Goal: Answer question/provide support: Share knowledge or assist other users

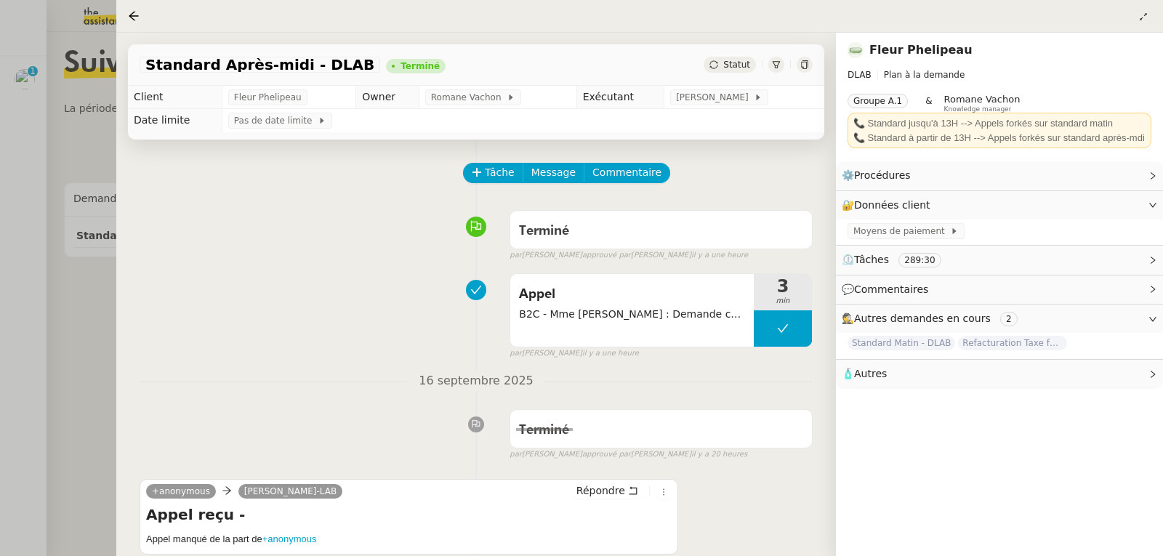
click at [32, 94] on div at bounding box center [581, 278] width 1163 height 556
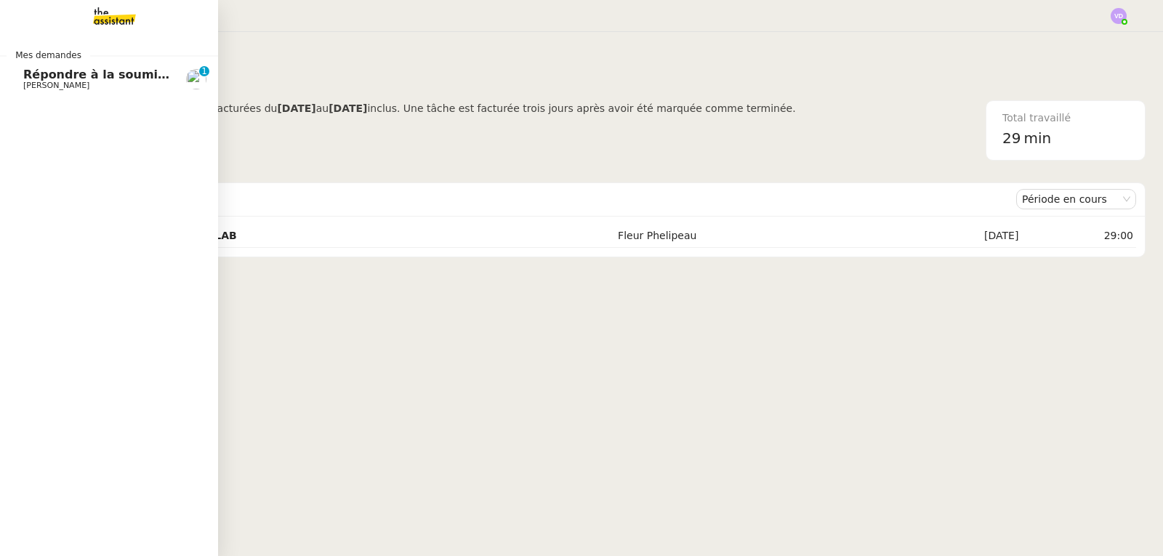
drag, startPoint x: 32, startPoint y: 76, endPoint x: 82, endPoint y: 94, distance: 53.1
click at [32, 76] on span "Répondre à la soumission de formulaire" at bounding box center [154, 75] width 262 height 14
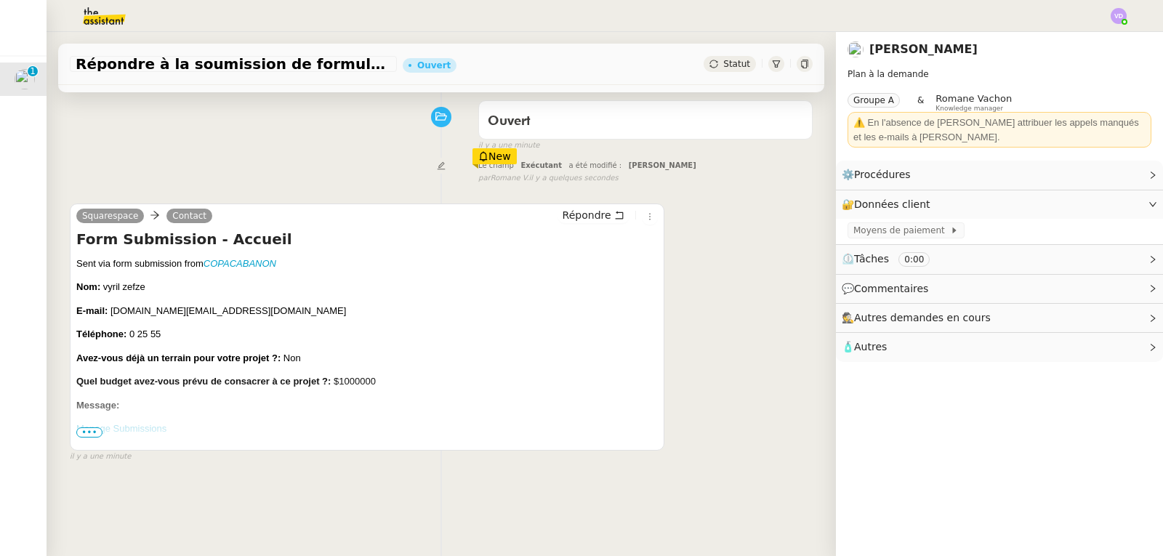
scroll to position [145, 0]
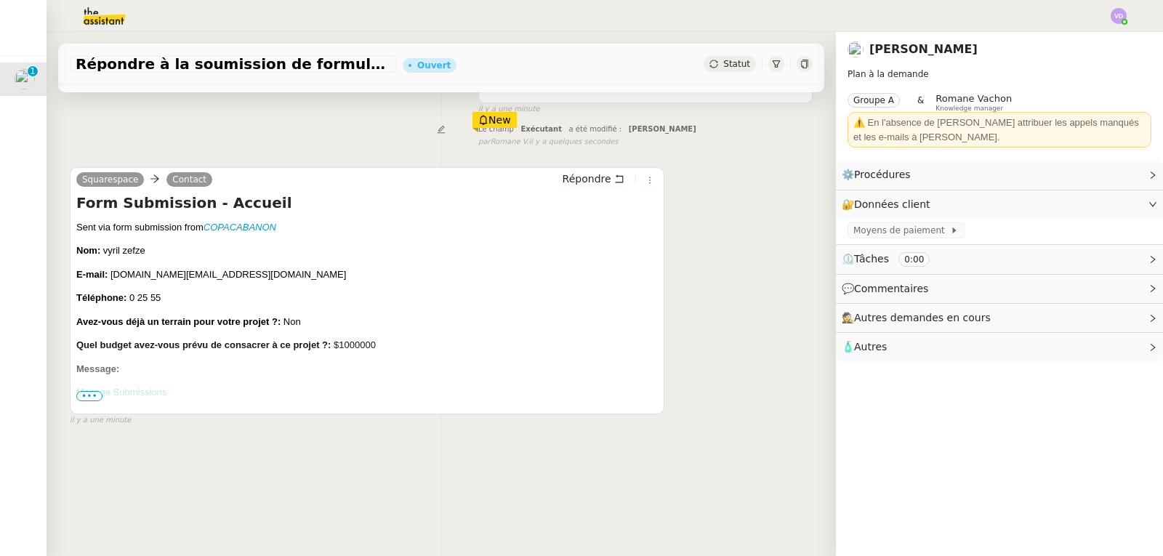
click at [88, 395] on span "•••" at bounding box center [89, 396] width 26 height 10
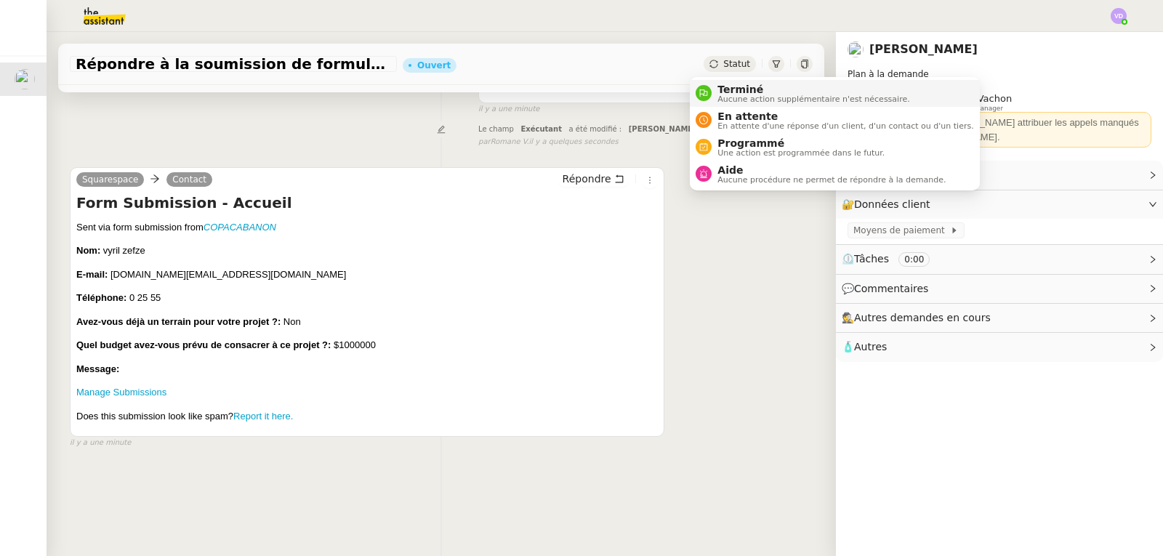
click at [718, 89] on span "Terminé" at bounding box center [813, 90] width 192 height 12
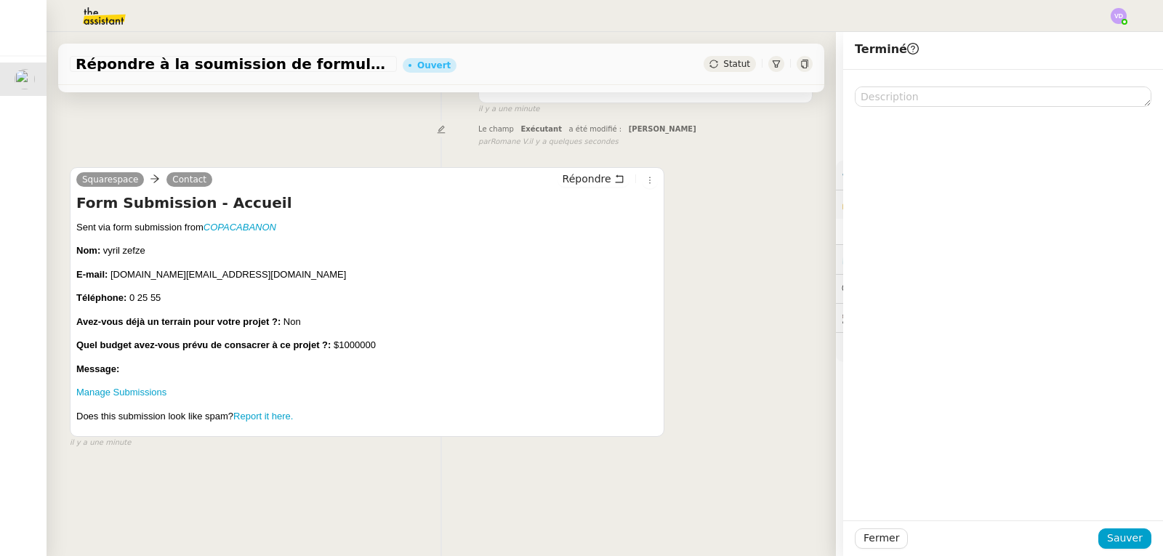
click at [1148, 471] on div at bounding box center [1003, 295] width 320 height 451
click at [1108, 533] on span "Sauver" at bounding box center [1125, 538] width 36 height 17
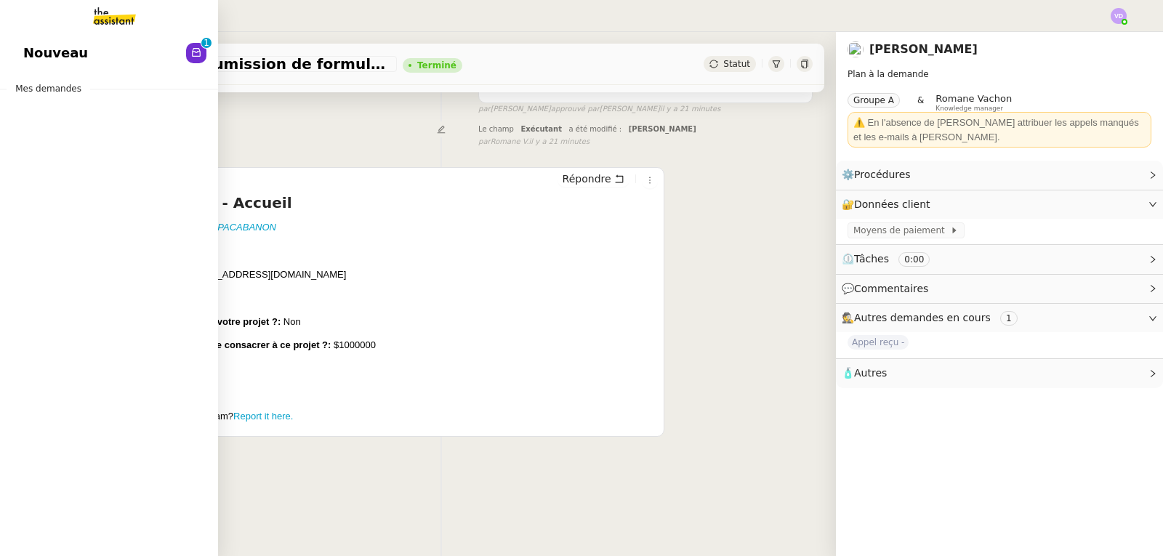
click at [47, 46] on span "Nouveau" at bounding box center [55, 53] width 65 height 22
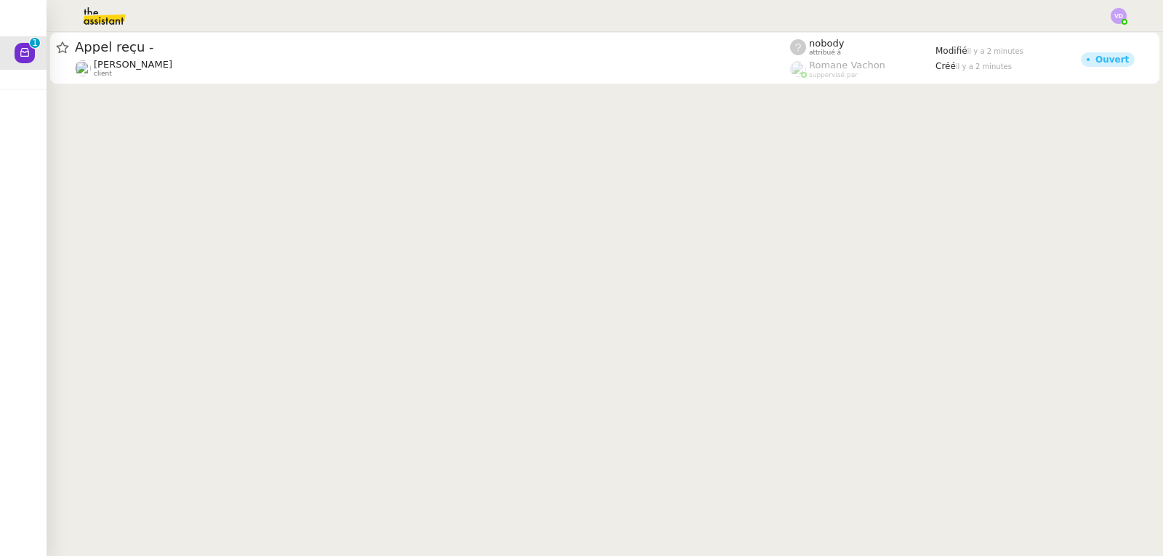
click at [321, 59] on div "[PERSON_NAME] client" at bounding box center [432, 68] width 715 height 19
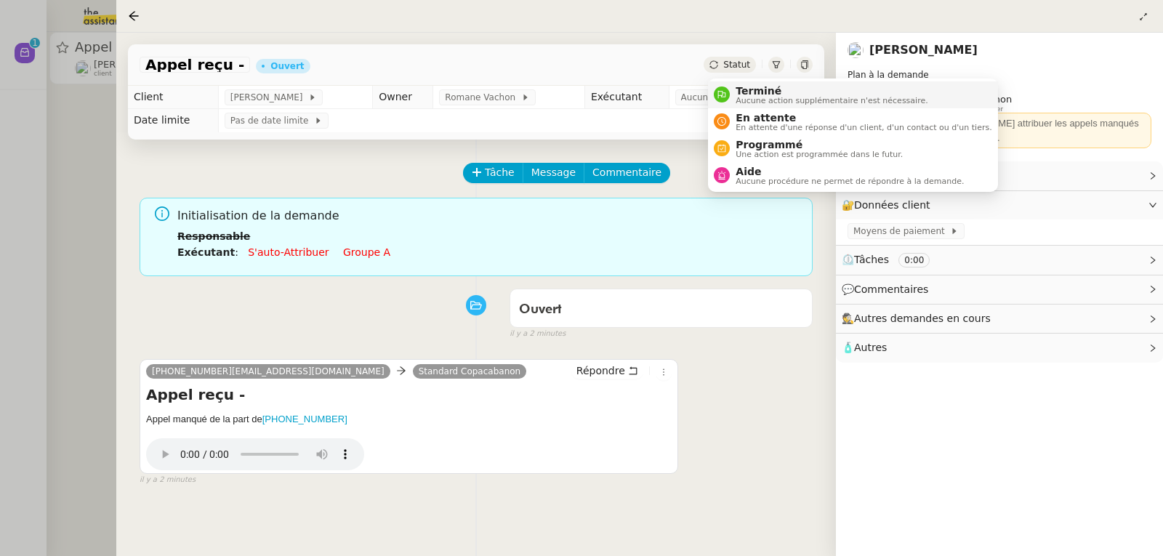
click at [746, 90] on span "Terminé" at bounding box center [832, 91] width 192 height 12
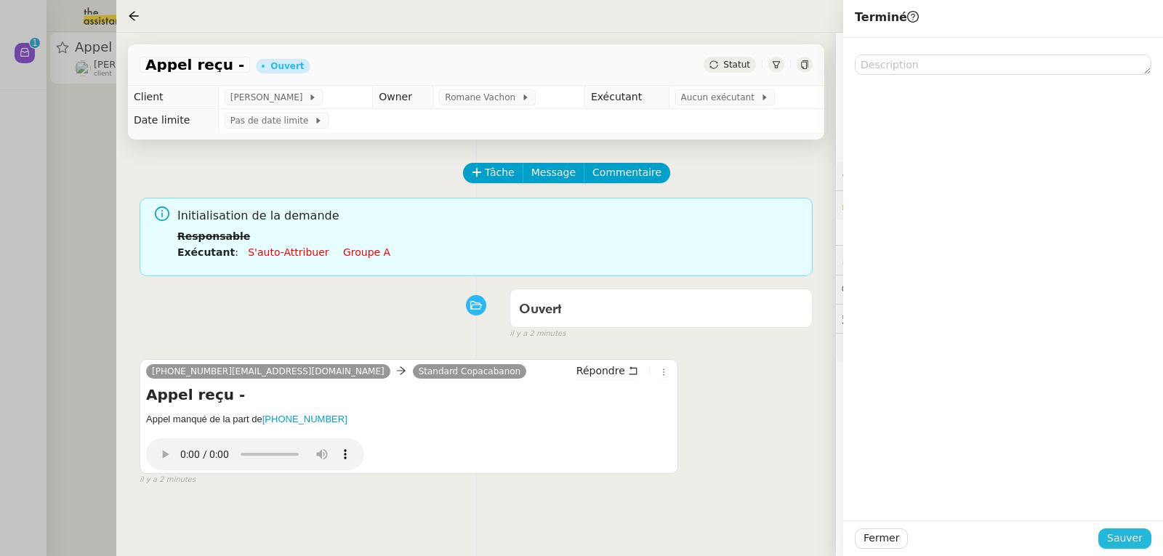
click at [1127, 533] on span "Sauver" at bounding box center [1125, 538] width 36 height 17
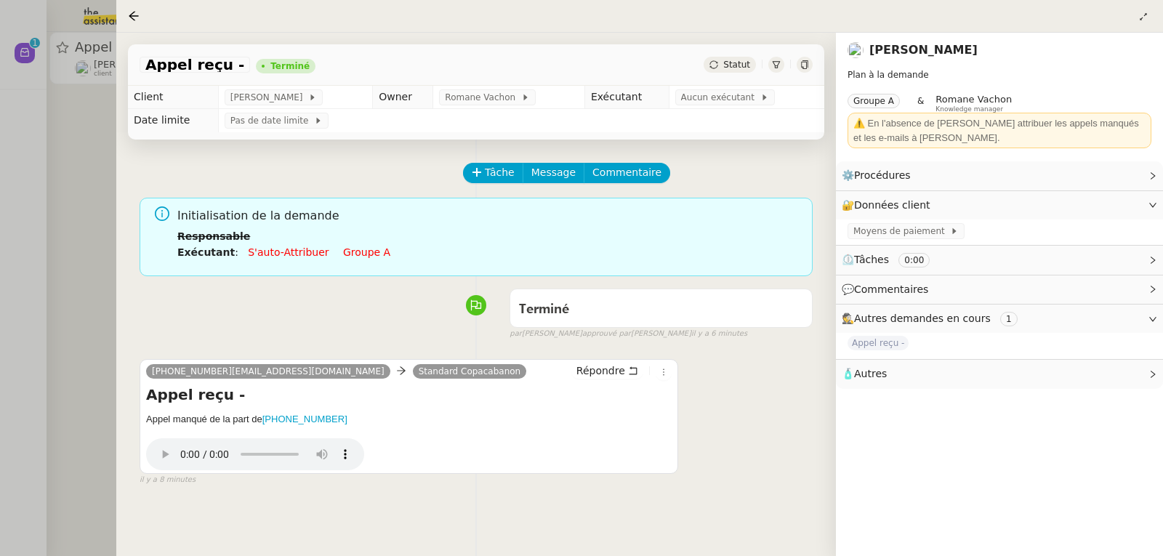
click at [59, 110] on div at bounding box center [581, 278] width 1163 height 556
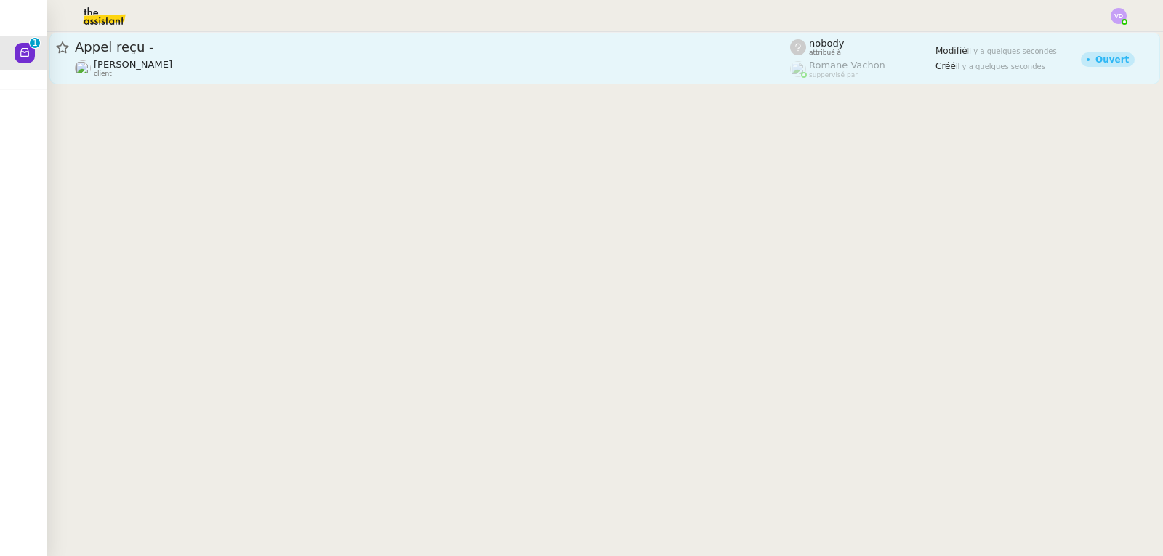
click at [172, 64] on span "[PERSON_NAME]" at bounding box center [133, 64] width 78 height 11
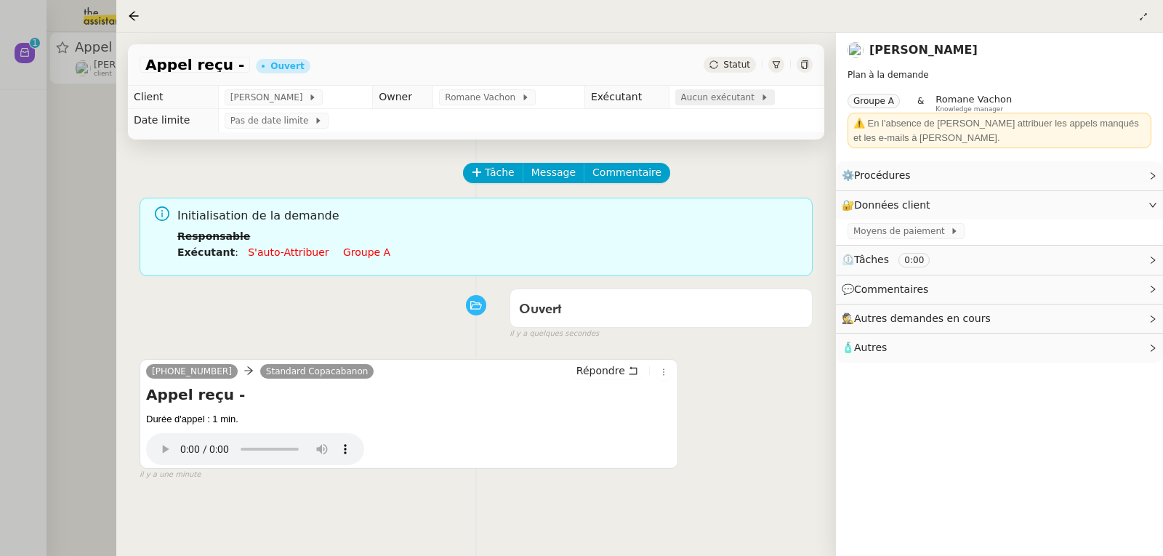
click at [728, 101] on span "Aucun exécutant" at bounding box center [720, 97] width 79 height 15
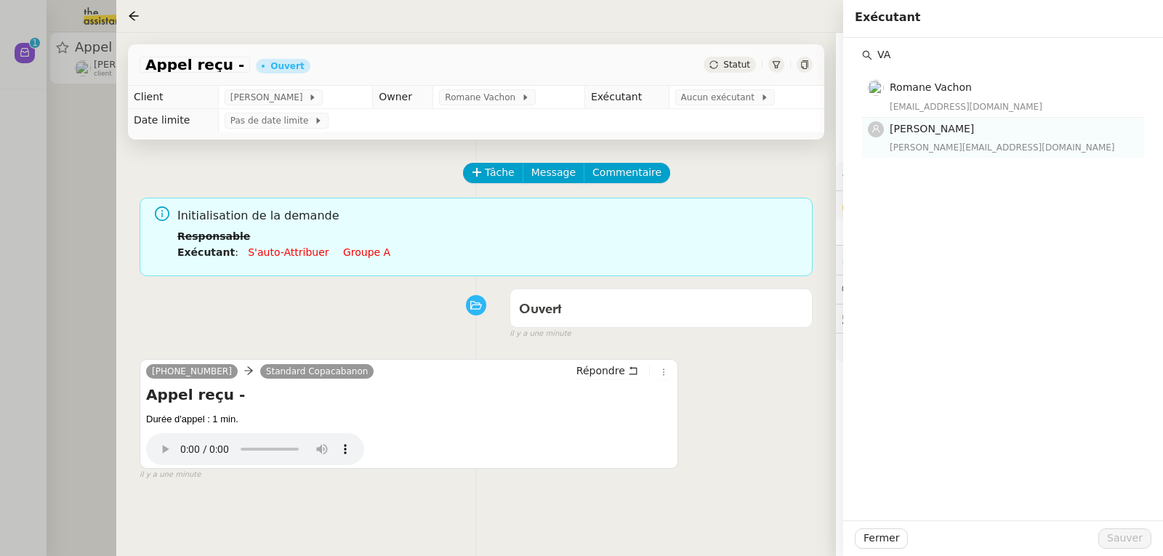
type input "VA"
click at [909, 137] on h4 "[PERSON_NAME]" at bounding box center [1013, 129] width 246 height 17
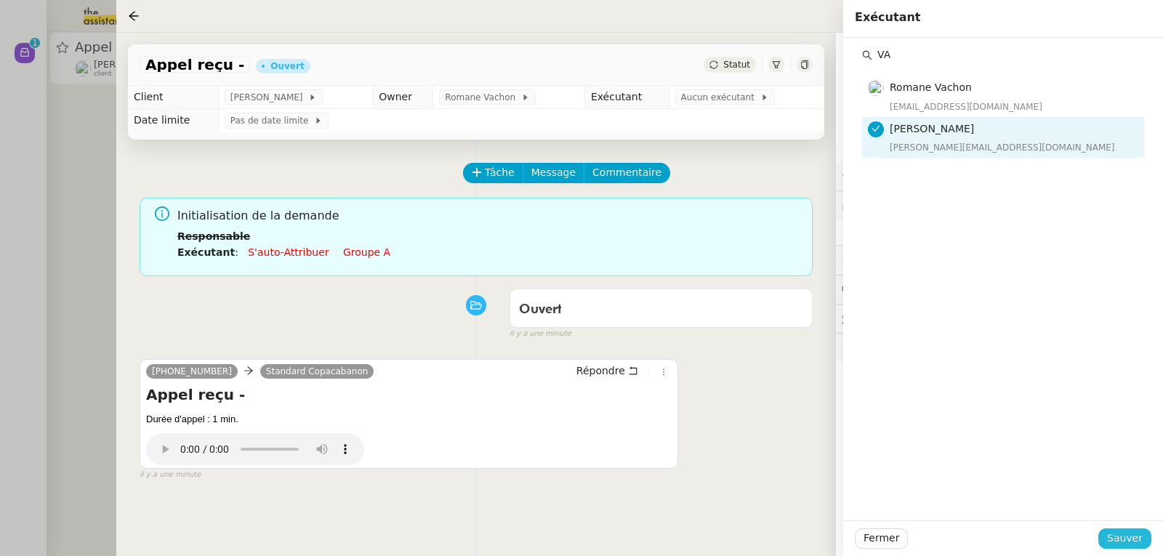
click at [1119, 536] on span "Sauver" at bounding box center [1125, 538] width 36 height 17
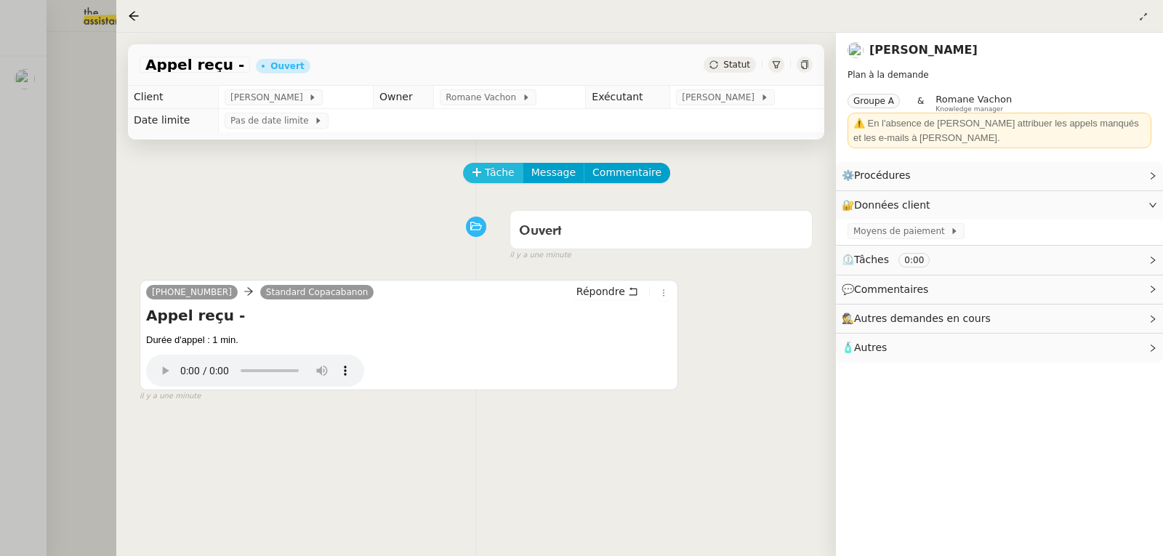
click at [487, 172] on span "Tâche" at bounding box center [500, 172] width 30 height 17
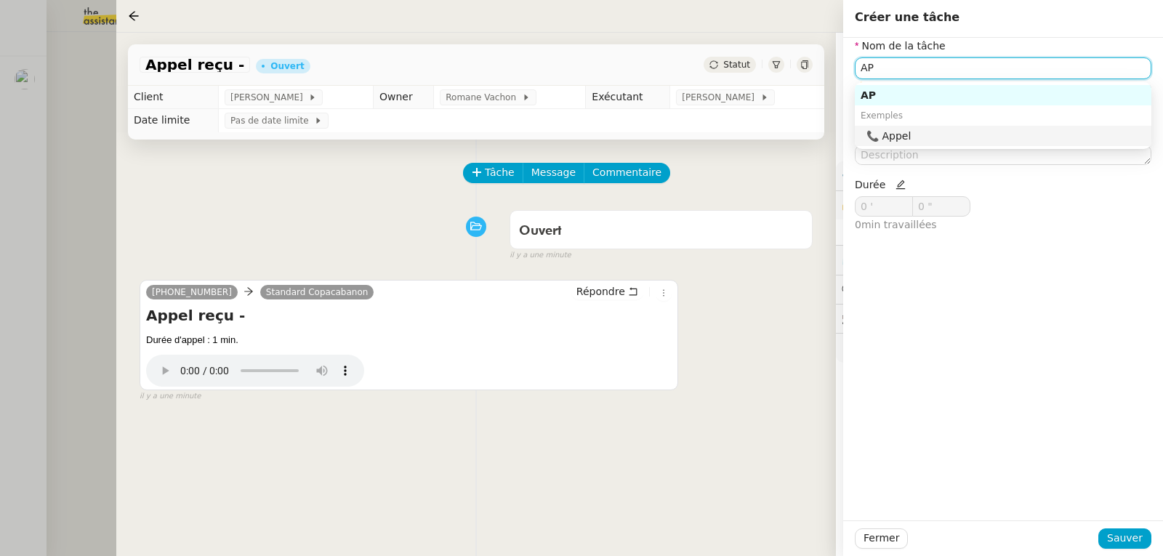
click at [907, 134] on div "📞 Appel" at bounding box center [1005, 135] width 279 height 13
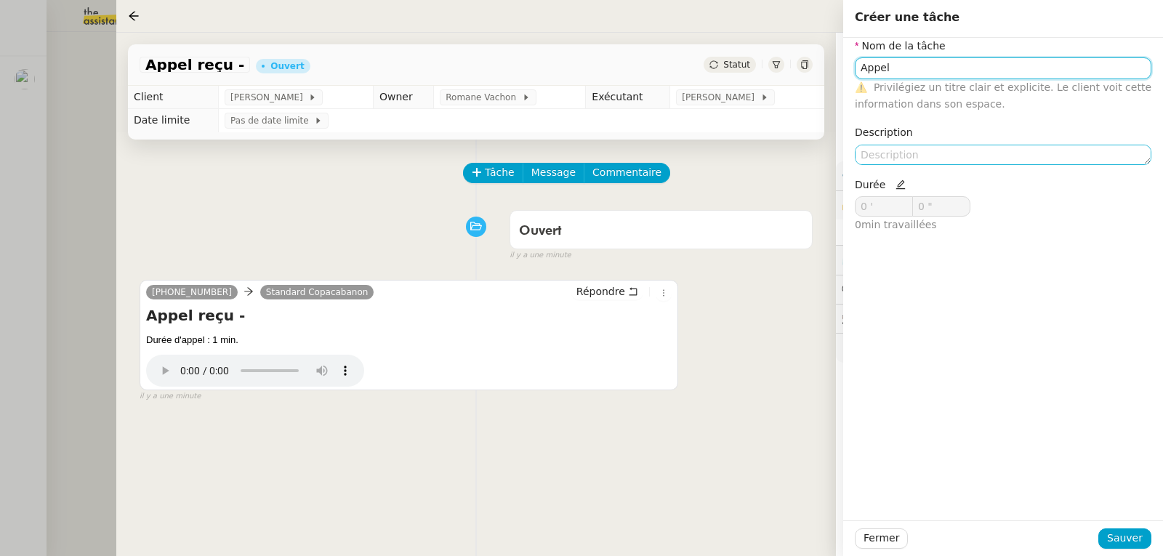
type input "Appel"
click at [890, 145] on textarea at bounding box center [1003, 155] width 297 height 20
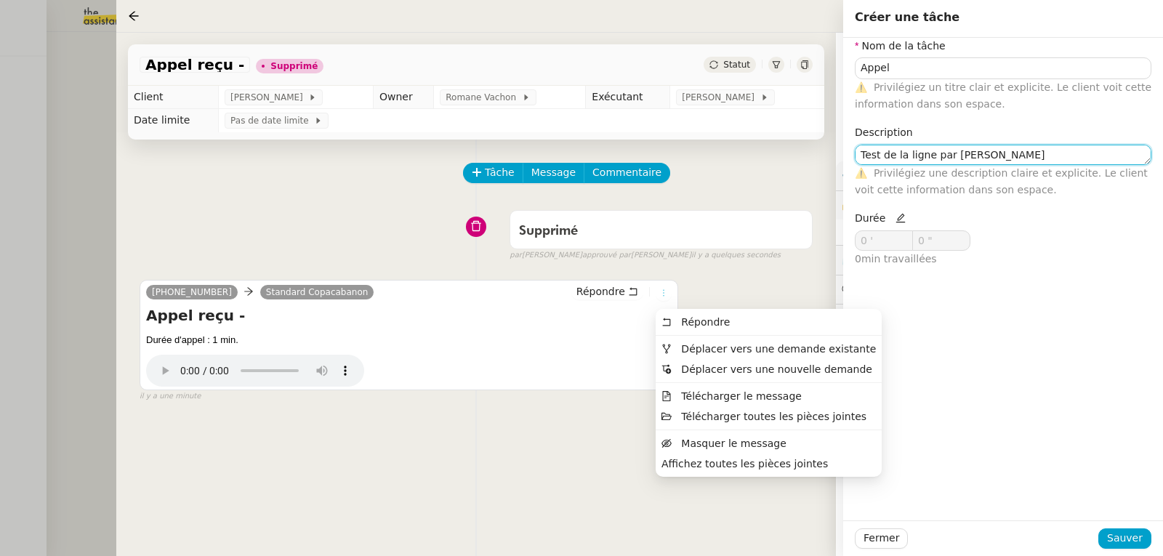
type textarea "Test de la ligne par [PERSON_NAME]"
click at [666, 295] on icon at bounding box center [663, 293] width 9 height 9
click at [714, 354] on span "Déplacer vers une demande existante" at bounding box center [778, 349] width 195 height 12
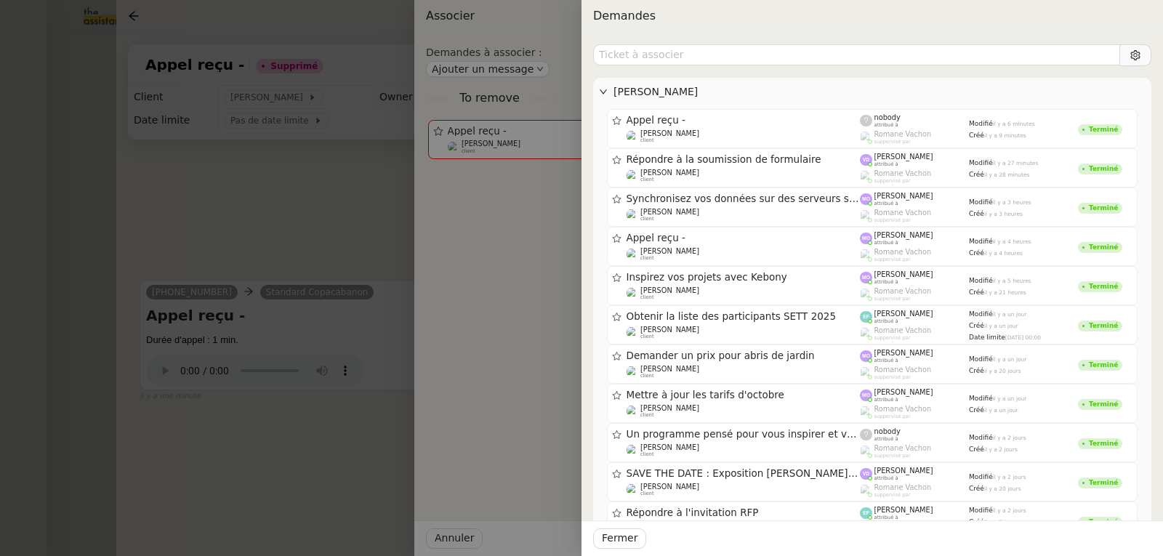
click at [334, 206] on div at bounding box center [581, 278] width 1163 height 556
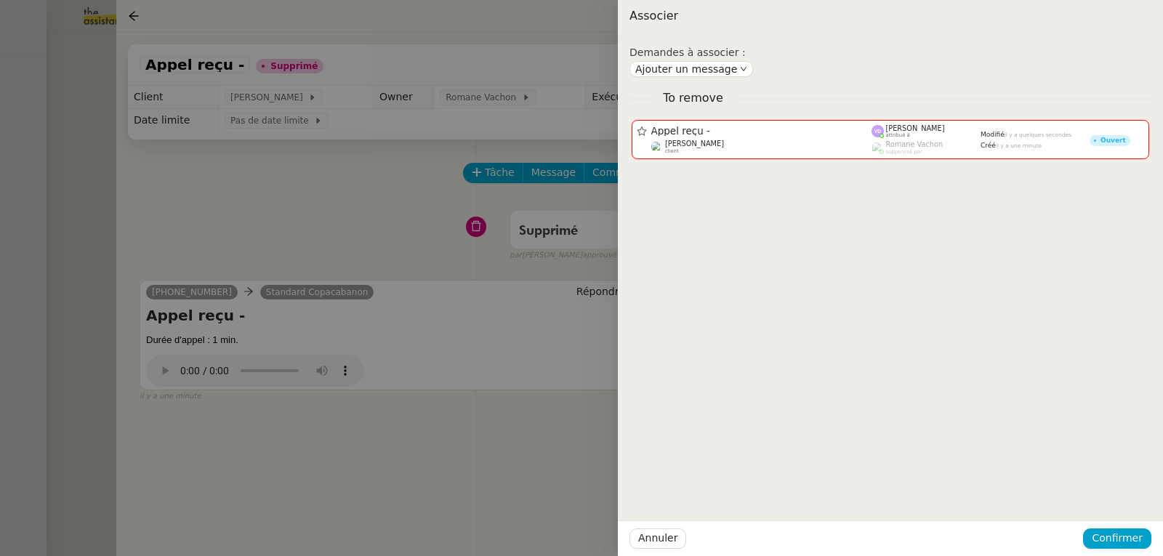
click at [354, 209] on div at bounding box center [581, 278] width 1163 height 556
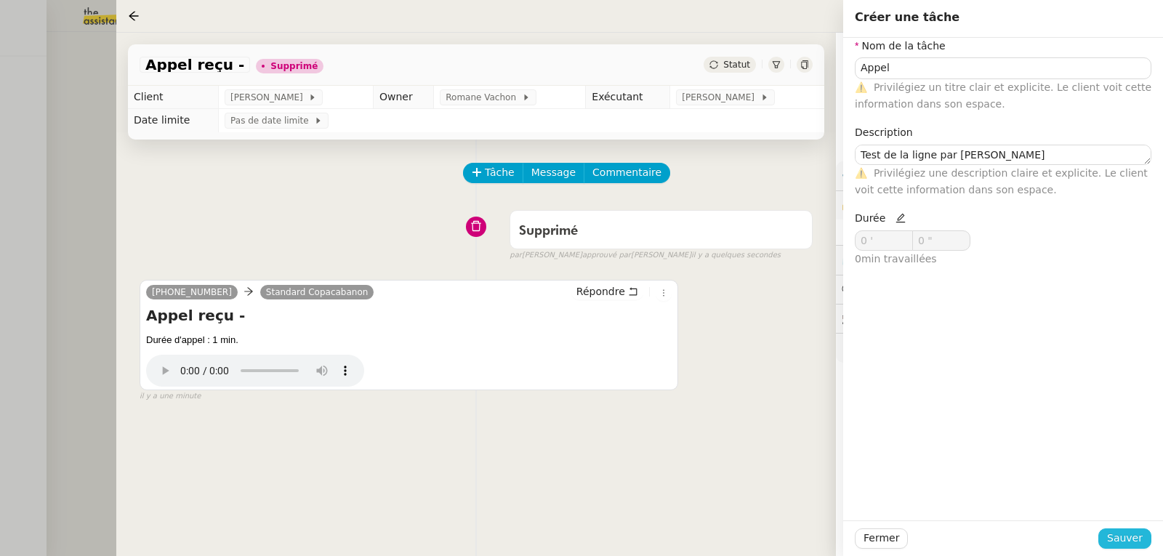
click at [1118, 537] on span "Sauver" at bounding box center [1125, 538] width 36 height 17
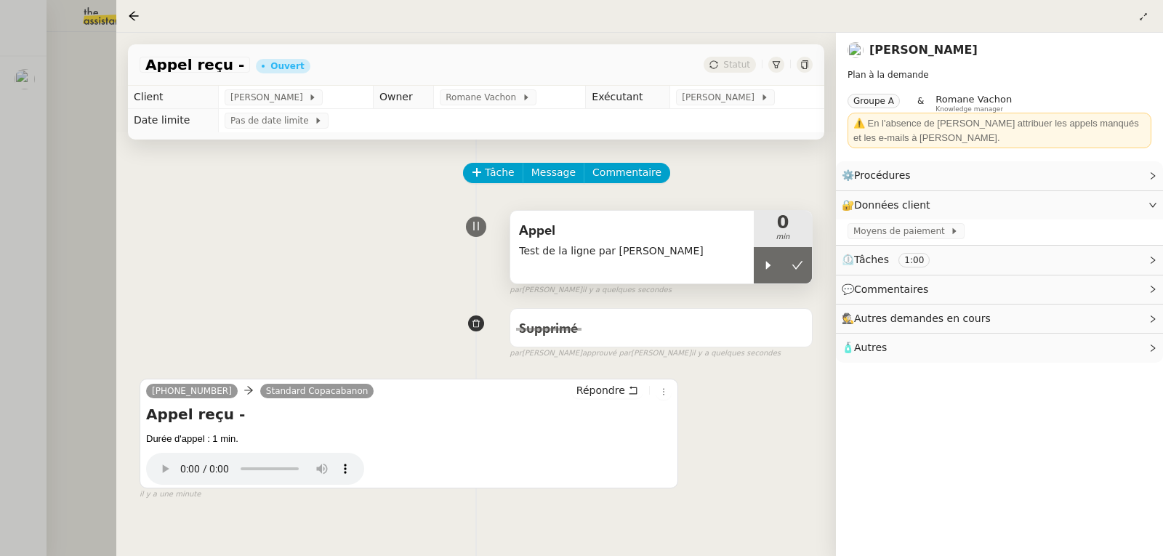
click at [627, 259] on span "Test de la ligne par [PERSON_NAME]" at bounding box center [632, 251] width 226 height 17
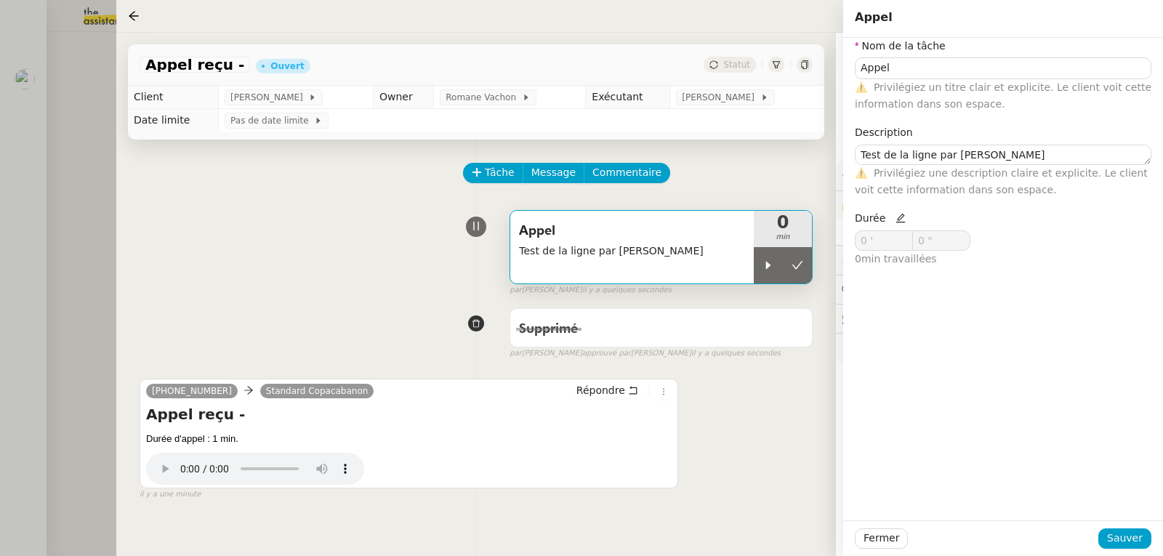
click at [895, 220] on icon at bounding box center [900, 218] width 10 height 10
drag, startPoint x: 886, startPoint y: 236, endPoint x: 859, endPoint y: 243, distance: 27.9
click at [859, 243] on input "0 '" at bounding box center [883, 240] width 57 height 19
type input "1 '"
click at [911, 307] on div "Nom de la tâche Appel ⚠️ Privilégiez un titre clair et explicite. Le client voi…" at bounding box center [1003, 279] width 320 height 483
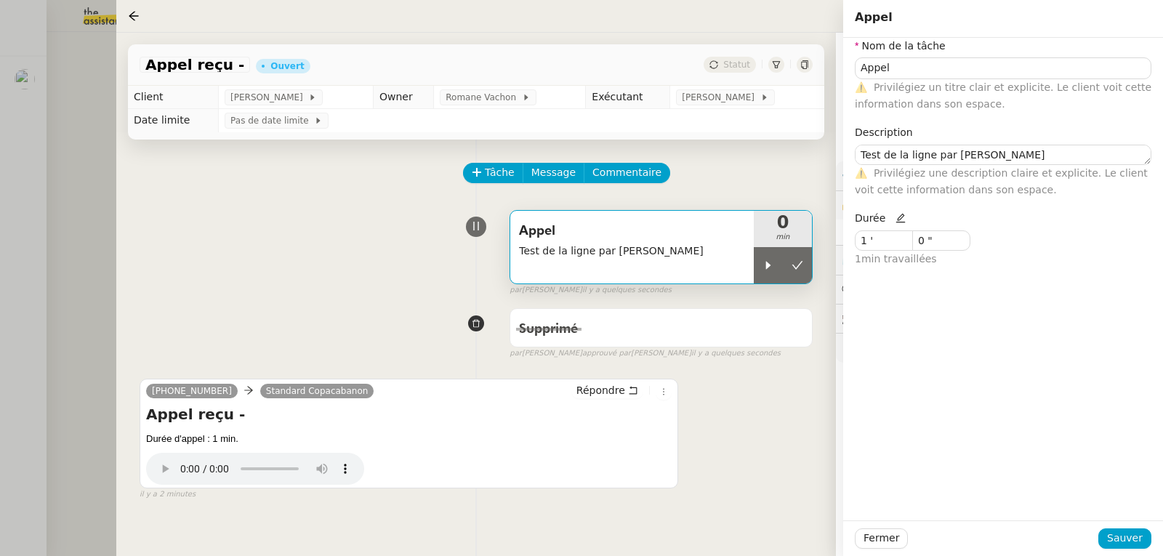
click at [637, 241] on span "Appel" at bounding box center [632, 231] width 226 height 22
click at [1130, 539] on span "Sauver" at bounding box center [1125, 538] width 36 height 17
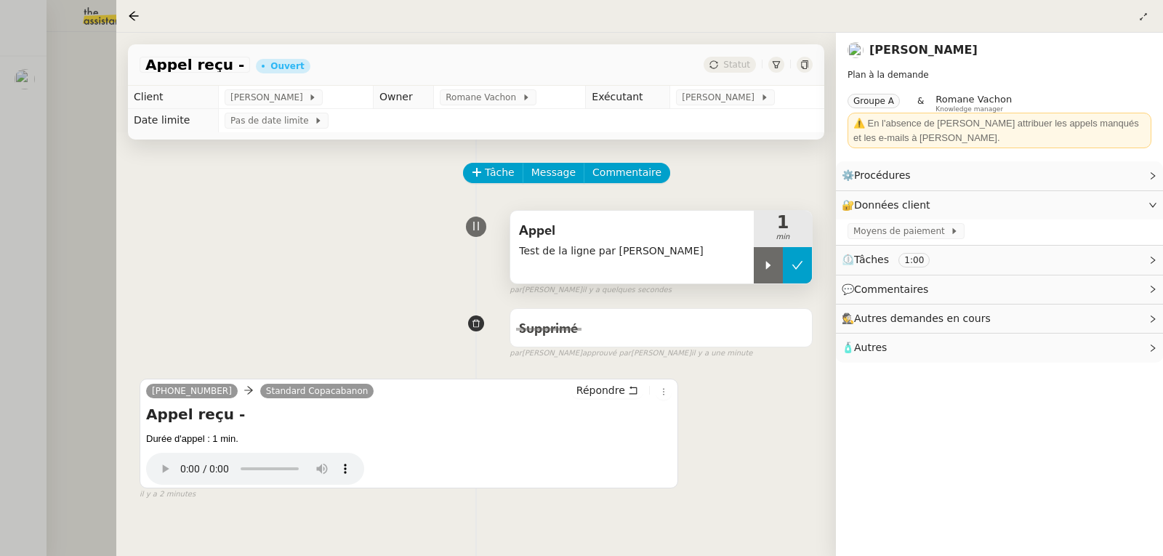
click at [805, 265] on button at bounding box center [797, 265] width 29 height 36
click at [108, 128] on div at bounding box center [581, 278] width 1163 height 556
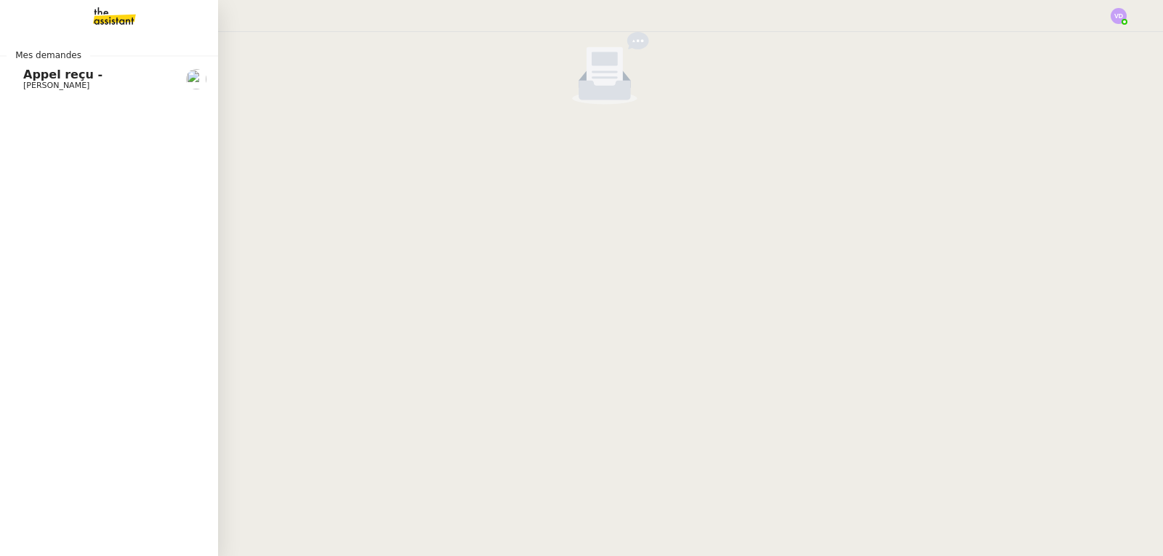
drag, startPoint x: 37, startPoint y: 73, endPoint x: 145, endPoint y: 100, distance: 111.1
click at [37, 73] on span "Appel reçu -" at bounding box center [62, 75] width 79 height 14
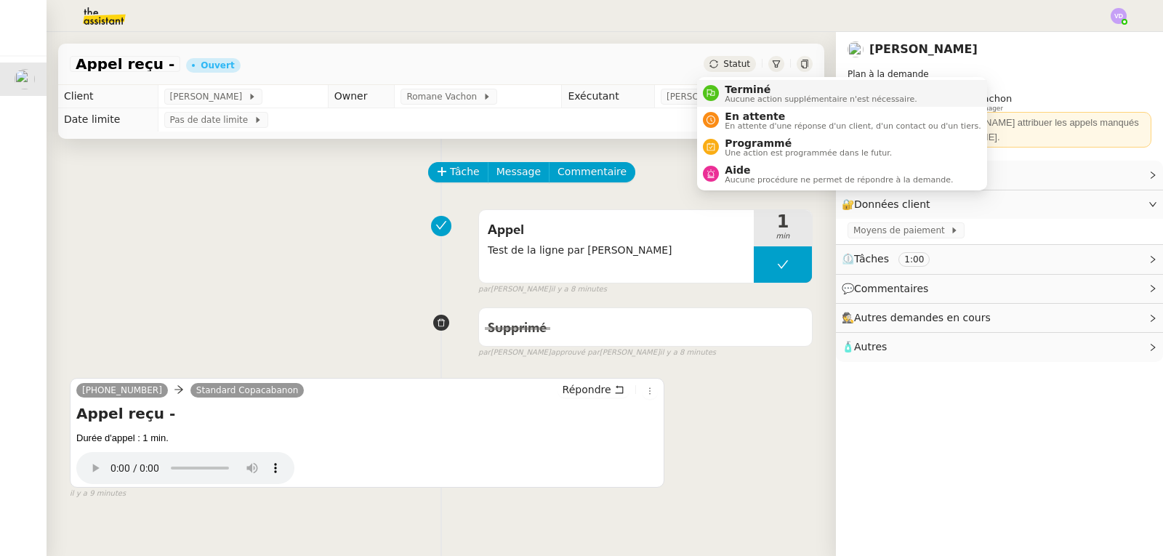
click at [733, 89] on span "Terminé" at bounding box center [821, 90] width 192 height 12
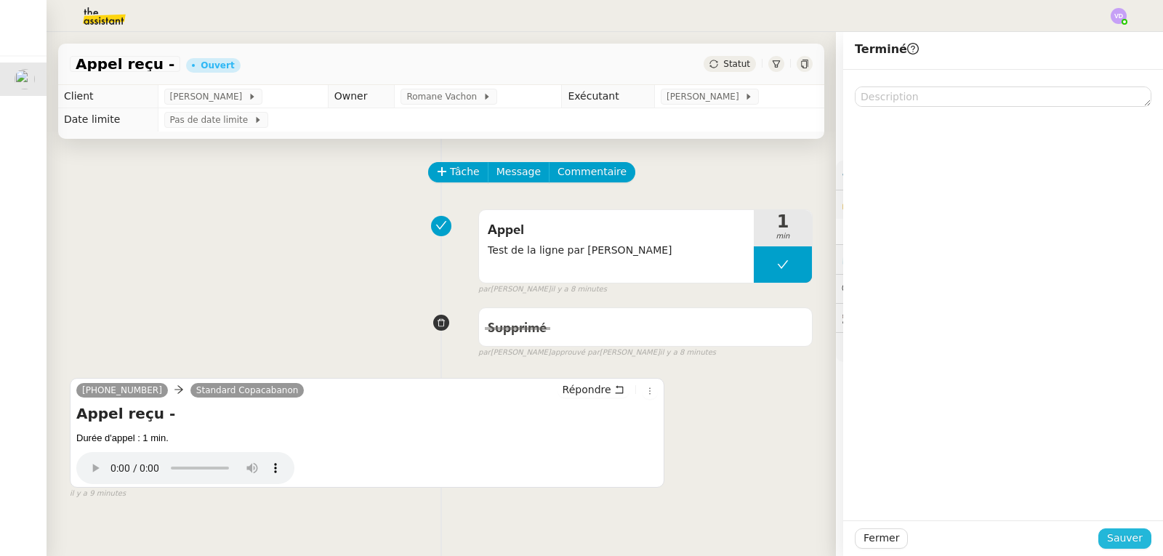
click at [1133, 535] on button "Sauver" at bounding box center [1124, 538] width 53 height 20
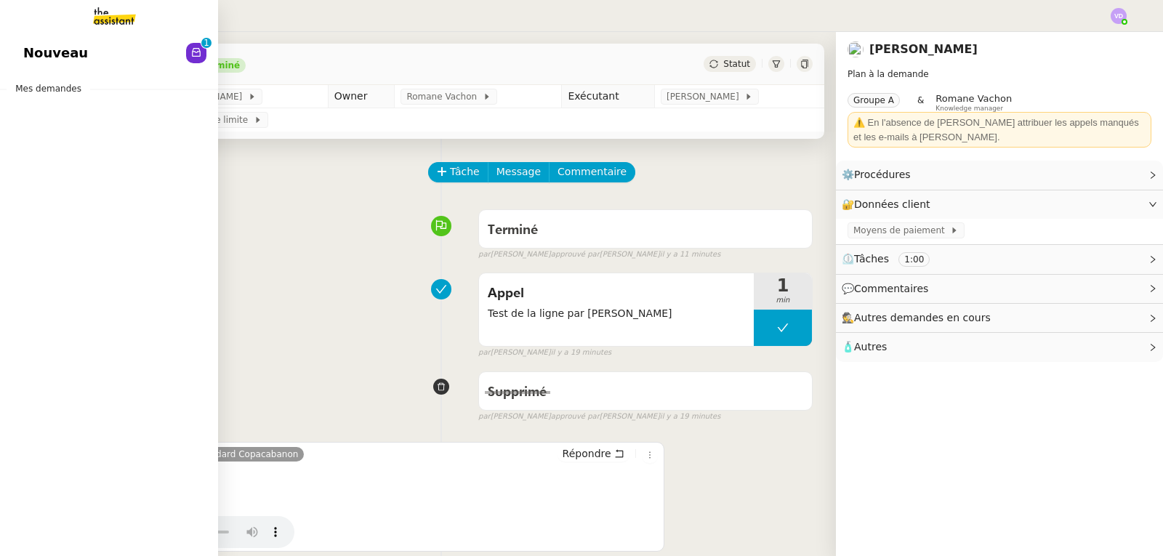
drag, startPoint x: 33, startPoint y: 56, endPoint x: 57, endPoint y: 59, distance: 23.4
click at [33, 56] on span "Nouveau" at bounding box center [55, 53] width 65 height 22
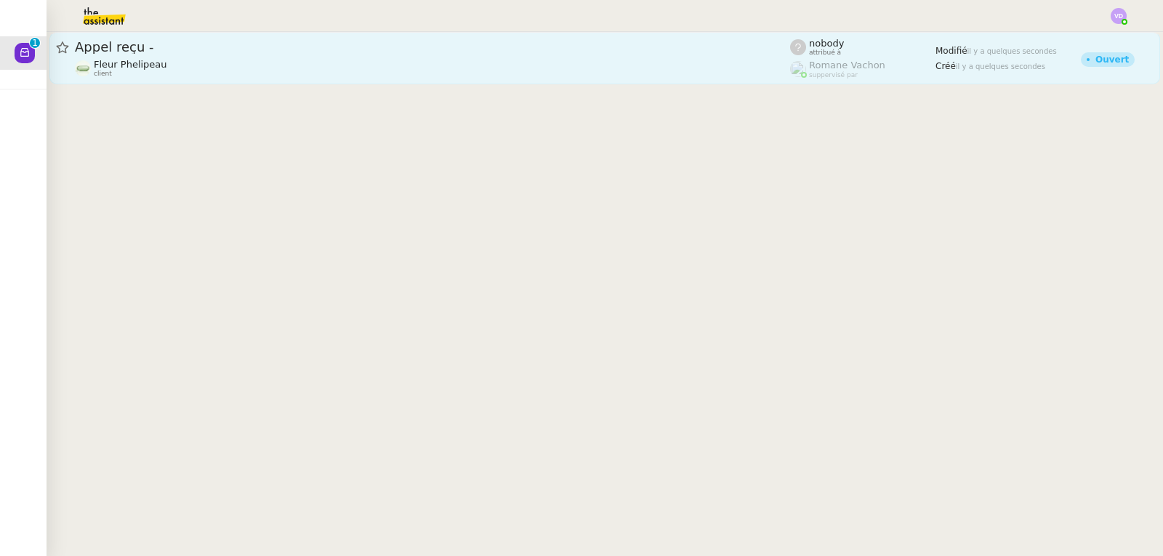
click at [664, 70] on div "Fleur Phelipeau client" at bounding box center [432, 68] width 715 height 19
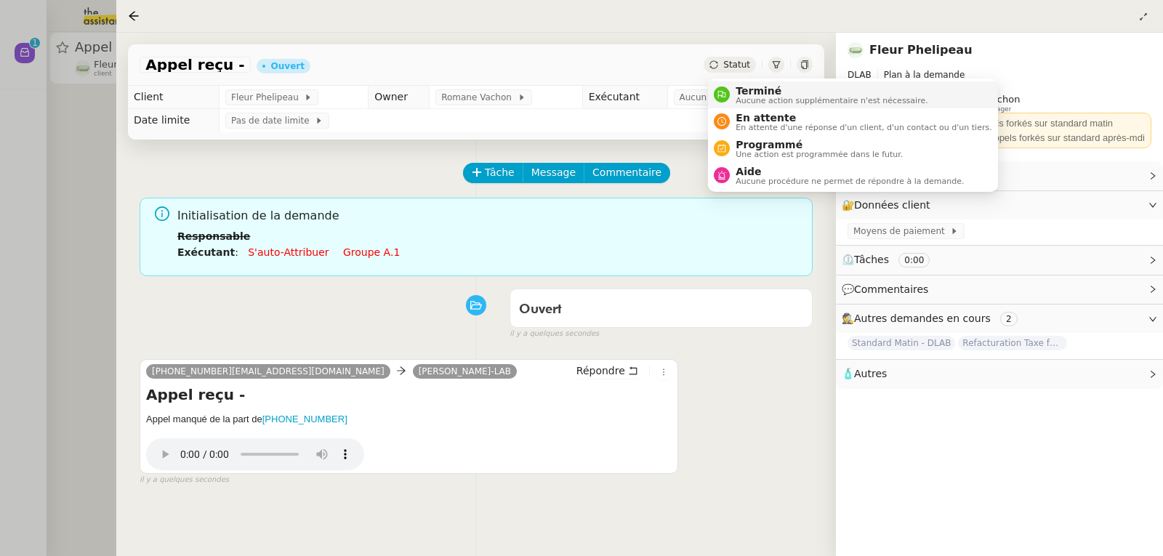
click at [746, 89] on span "Terminé" at bounding box center [832, 91] width 192 height 12
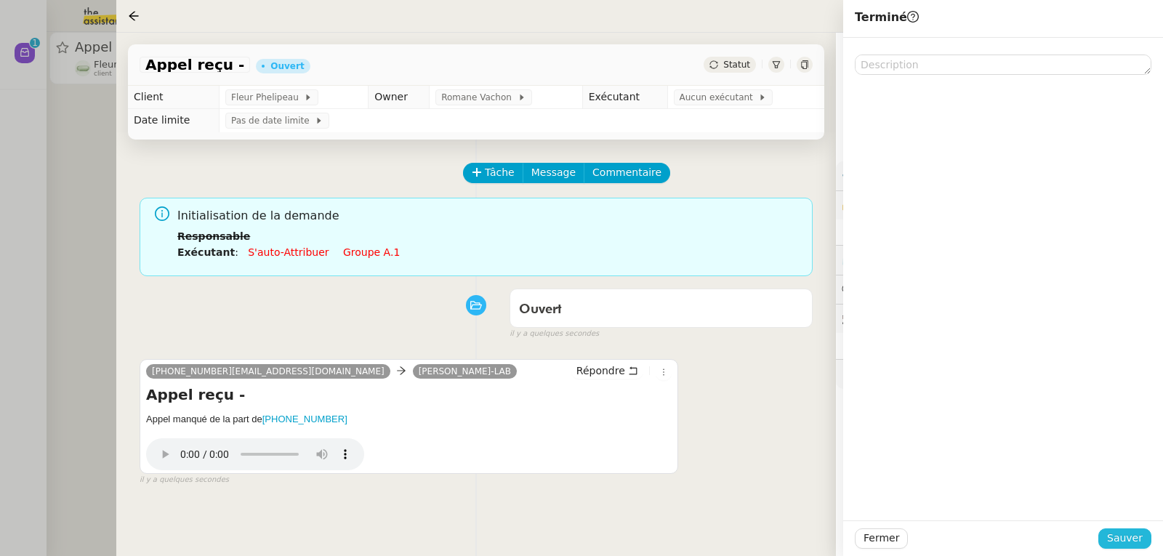
click at [1119, 540] on span "Sauver" at bounding box center [1125, 538] width 36 height 17
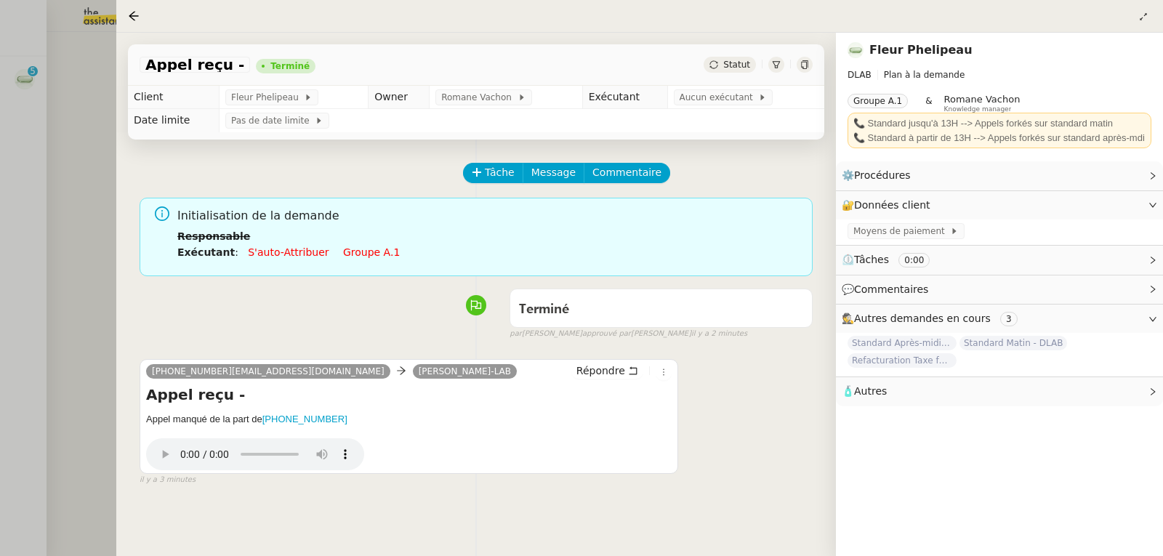
click at [31, 78] on div at bounding box center [581, 278] width 1163 height 556
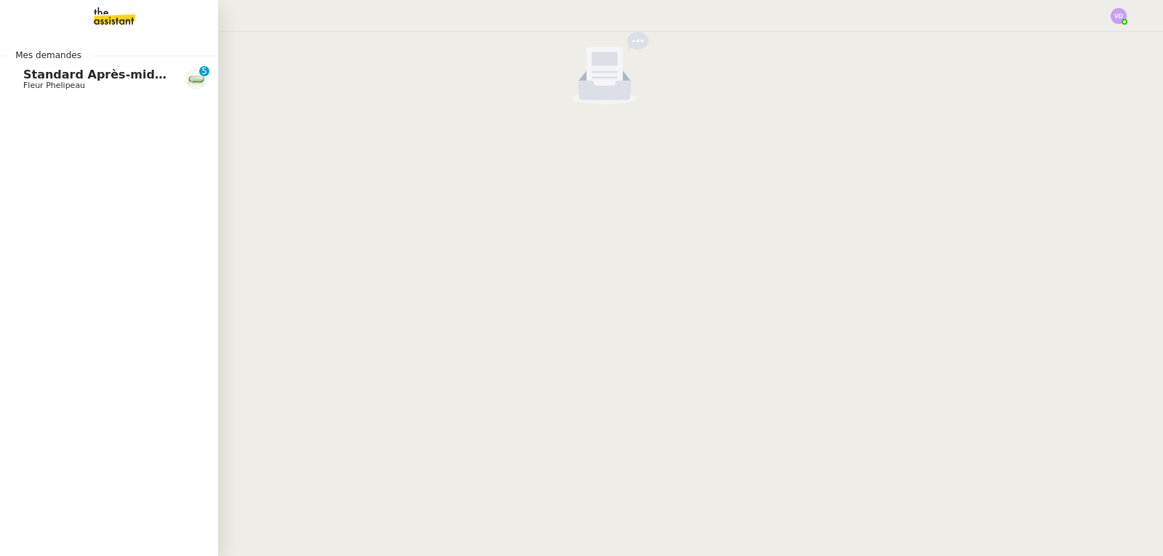
drag, startPoint x: 55, startPoint y: 76, endPoint x: 122, endPoint y: 108, distance: 74.5
click at [55, 76] on span "Standard Après-midi - DLAB" at bounding box center [114, 75] width 183 height 14
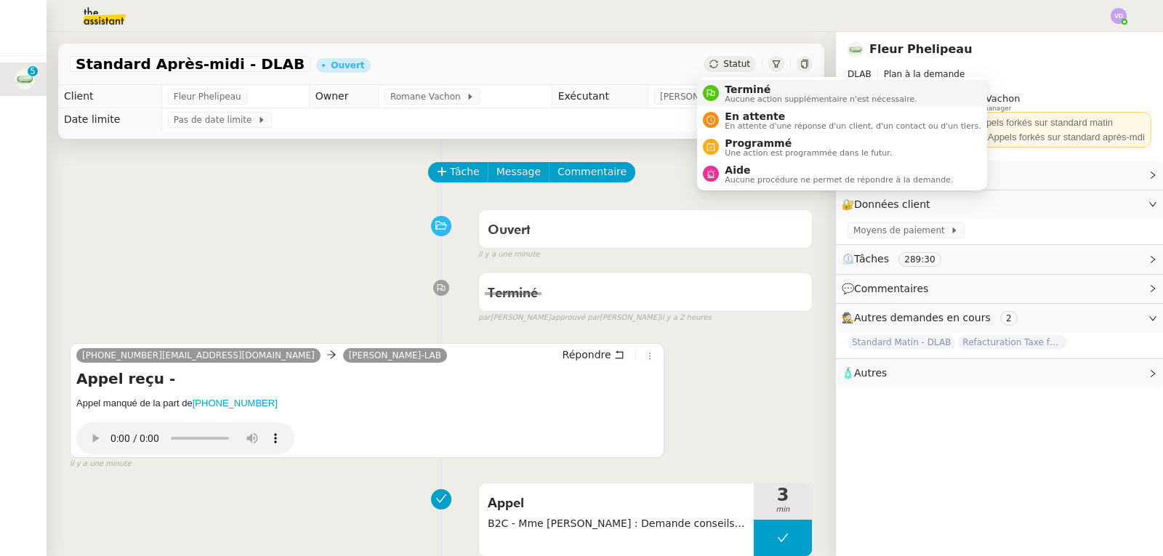
click at [731, 85] on span "Terminé" at bounding box center [821, 90] width 192 height 12
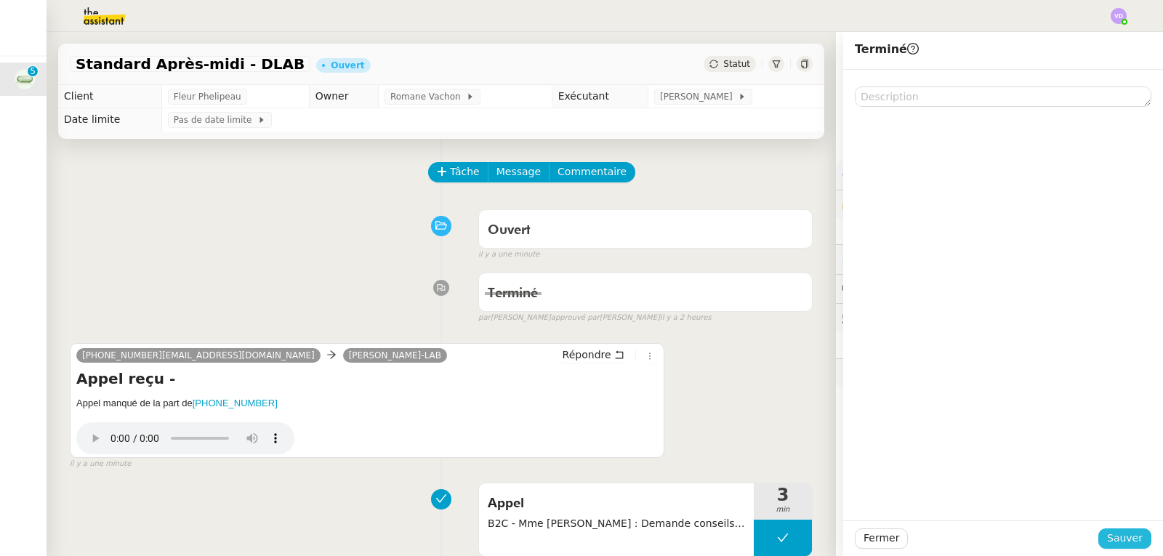
click at [1128, 538] on span "Sauver" at bounding box center [1125, 538] width 36 height 17
